Goal: Navigation & Orientation: Find specific page/section

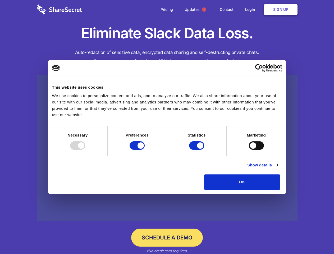
click at [85, 150] on div at bounding box center [77, 145] width 15 height 8
click at [145, 150] on input "Preferences" at bounding box center [137, 145] width 15 height 8
click at [197, 150] on input "Statistics" at bounding box center [196, 145] width 15 height 8
click at [249, 150] on input "Marketing" at bounding box center [256, 145] width 15 height 8
checkbox input "false"
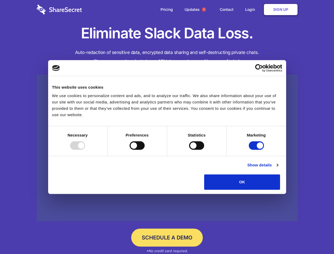
checkbox input "false"
checkbox input "true"
click at [278, 168] on link "Show details" at bounding box center [262, 165] width 31 height 6
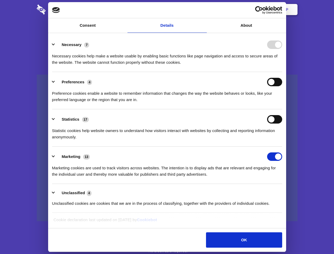
click at [282, 72] on li "Necessary 7 Necessary cookies help make a website usable by enabling basic func…" at bounding box center [167, 53] width 230 height 37
click at [204, 10] on span "1" at bounding box center [204, 9] width 4 height 4
